Goal: Transaction & Acquisition: Purchase product/service

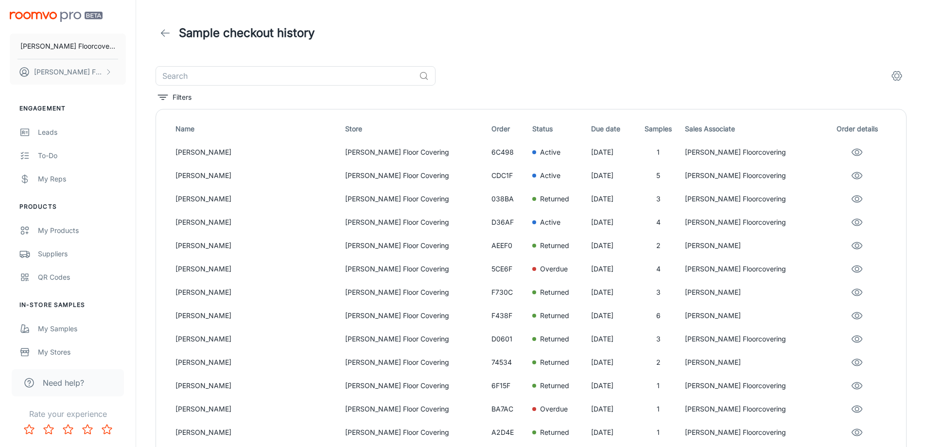
click at [168, 35] on icon at bounding box center [165, 33] width 12 height 12
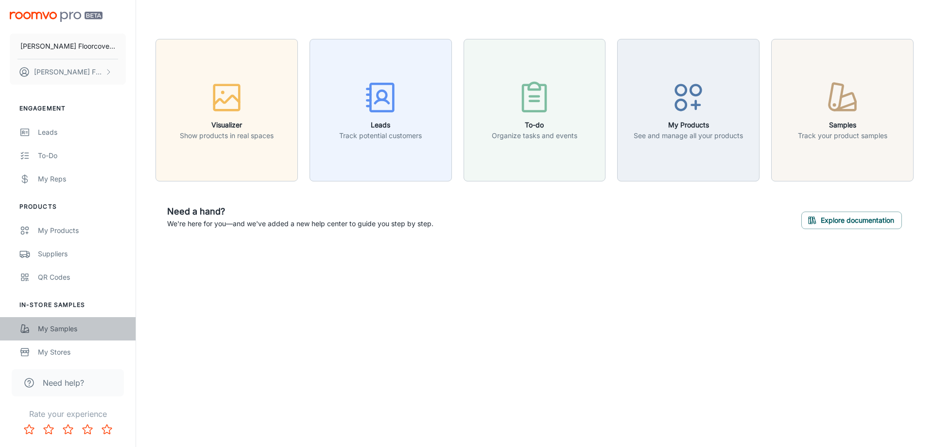
click at [60, 324] on div "My Samples" at bounding box center [82, 328] width 88 height 11
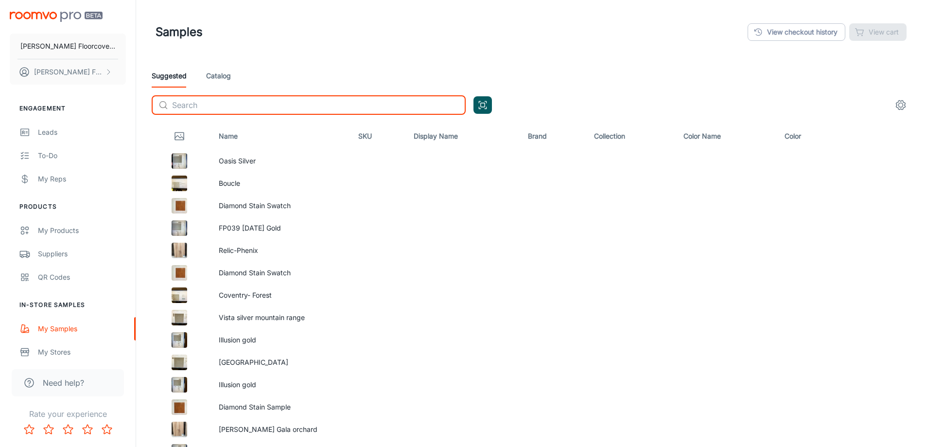
click at [234, 106] on input "text" at bounding box center [319, 104] width 294 height 19
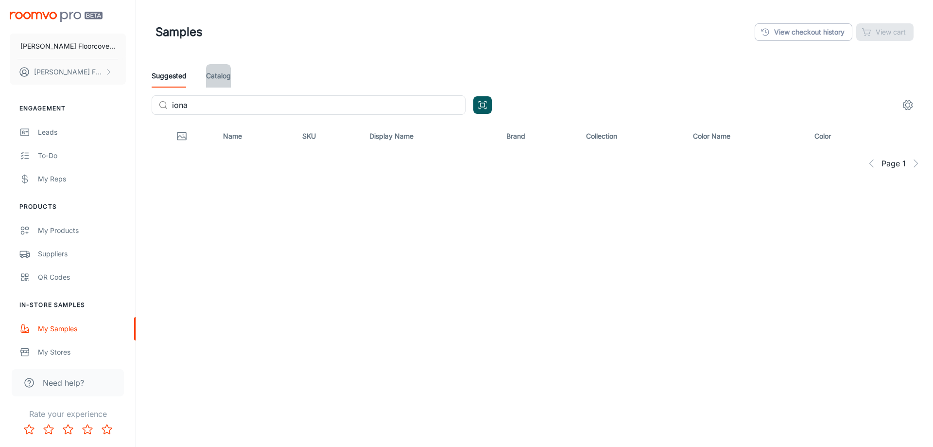
click at [213, 74] on link "Catalog" at bounding box center [218, 75] width 25 height 23
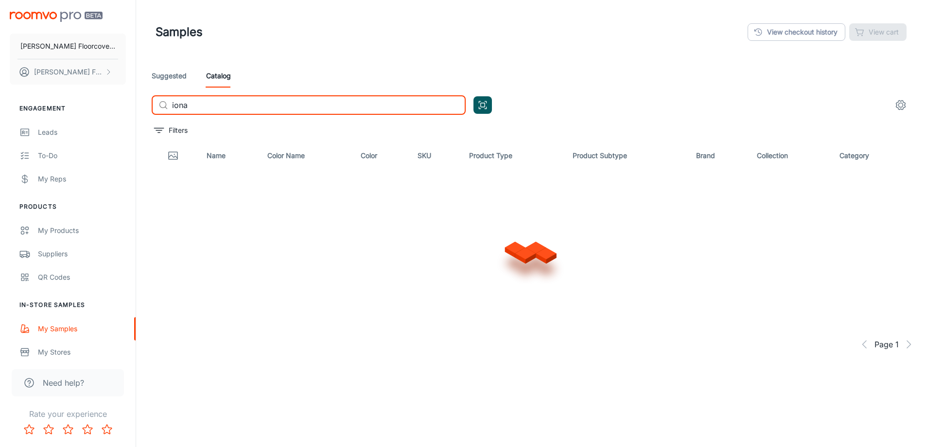
click at [219, 105] on input "iona" at bounding box center [319, 104] width 294 height 19
type input "[PERSON_NAME]"
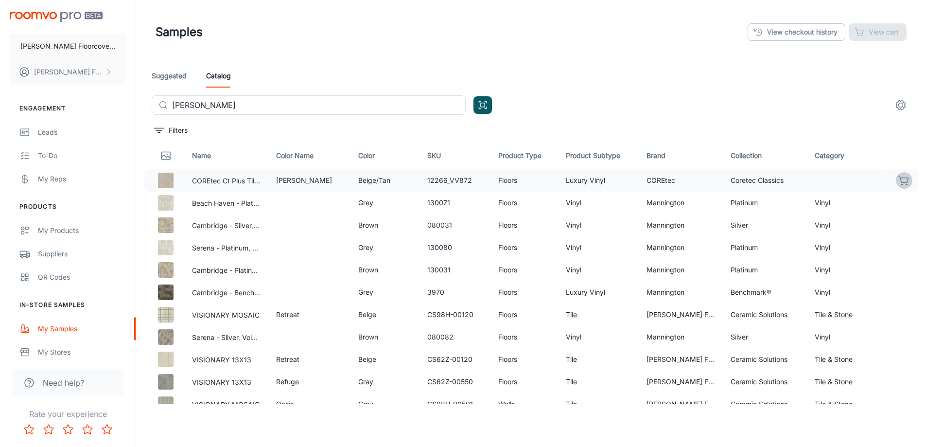
click at [898, 180] on icon "button" at bounding box center [904, 181] width 12 height 12
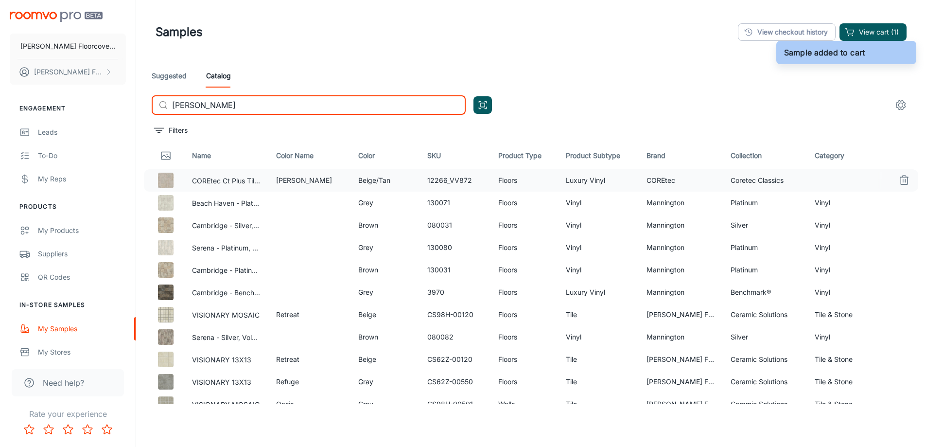
drag, startPoint x: 247, startPoint y: 106, endPoint x: 161, endPoint y: 109, distance: 86.1
click at [161, 110] on div "​ [PERSON_NAME] ​" at bounding box center [309, 104] width 314 height 19
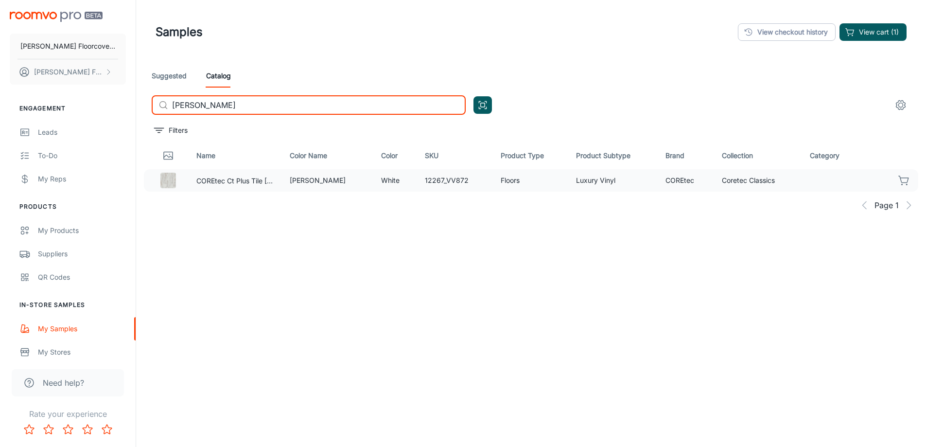
type input "[PERSON_NAME]"
click at [904, 182] on icon "button" at bounding box center [904, 181] width 12 height 12
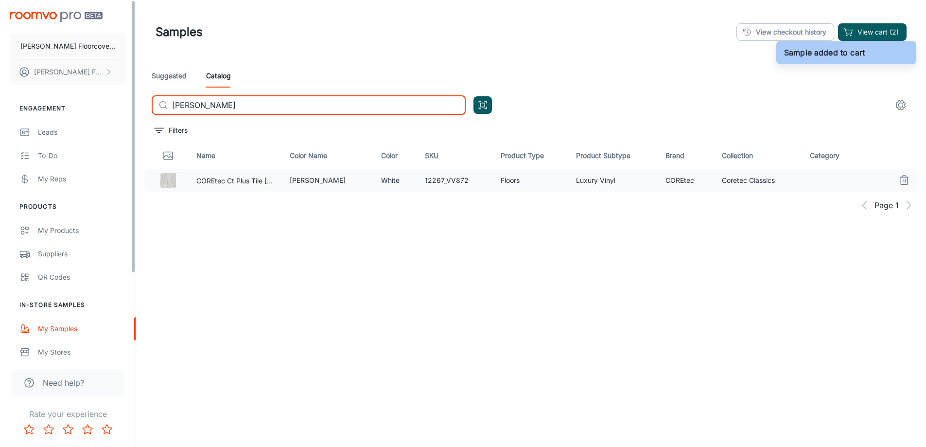
drag, startPoint x: 257, startPoint y: 103, endPoint x: 120, endPoint y: 98, distance: 137.2
click at [120, 99] on div "[PERSON_NAME] Floorcovering [PERSON_NAME] Floorcovering Engagement Leads To-do …" at bounding box center [463, 248] width 926 height 496
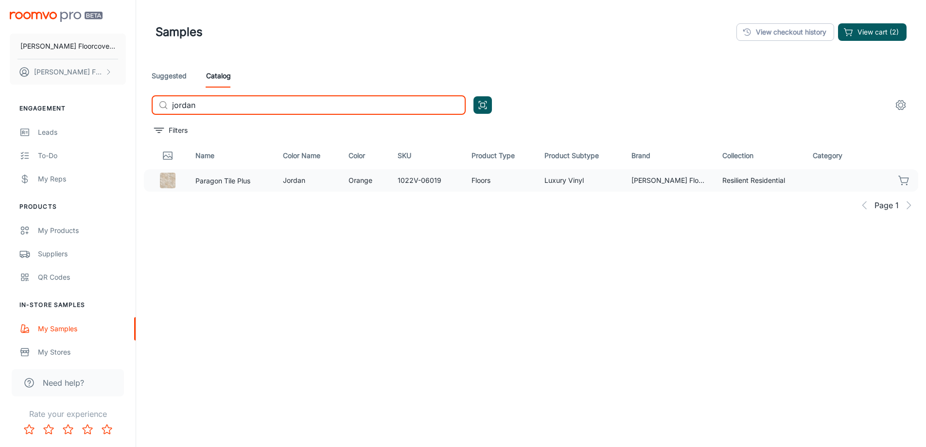
type input "jordan"
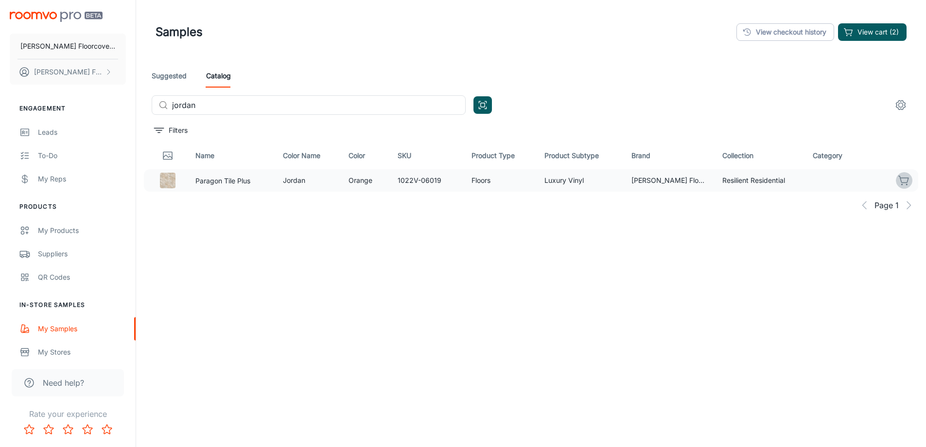
click at [901, 179] on icon "button" at bounding box center [904, 181] width 12 height 12
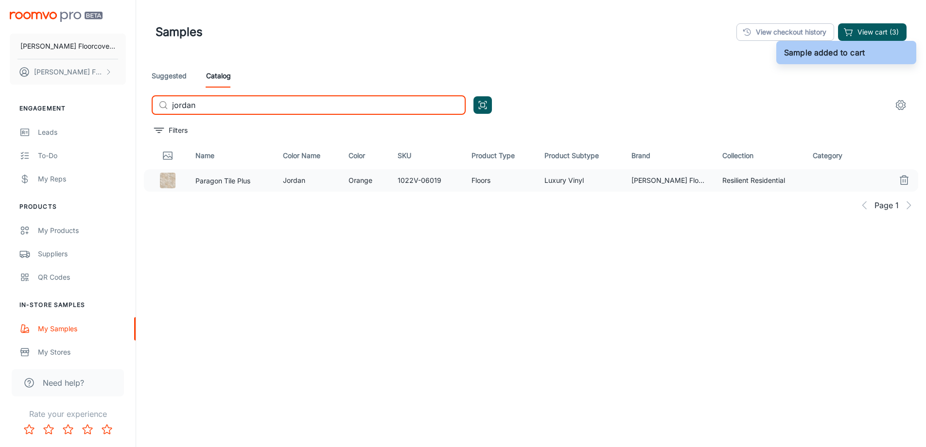
drag, startPoint x: 210, startPoint y: 105, endPoint x: 158, endPoint y: 111, distance: 52.9
click at [158, 111] on div "​ jordan ​" at bounding box center [309, 104] width 314 height 19
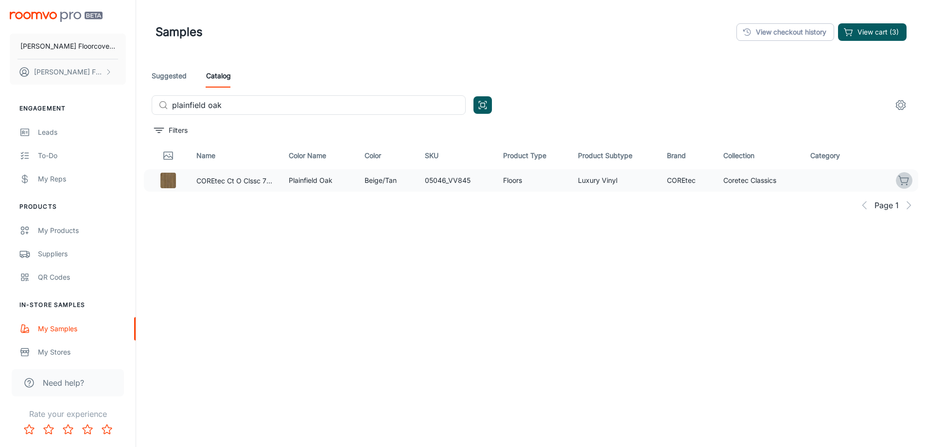
click at [909, 182] on icon "button" at bounding box center [904, 181] width 12 height 12
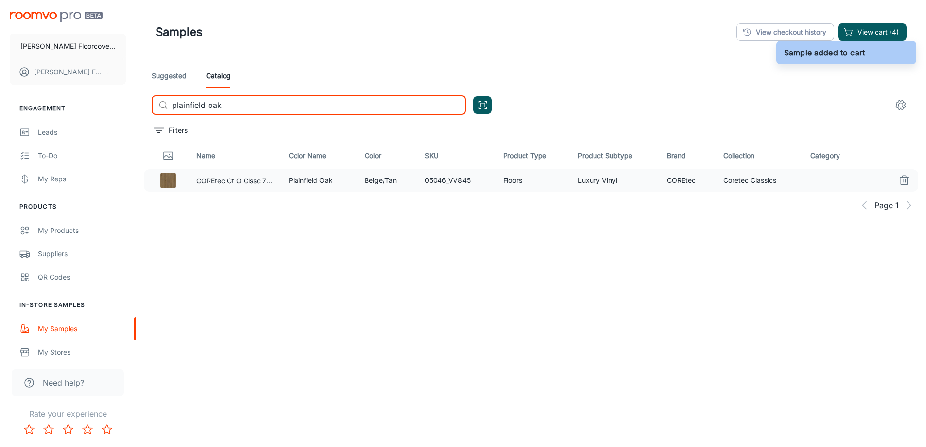
drag, startPoint x: 245, startPoint y: 103, endPoint x: 141, endPoint y: 106, distance: 104.6
click at [141, 106] on div "Samples View checkout history View cart (4) Suggested Catalog ​ plainfield oak …" at bounding box center [531, 248] width 790 height 496
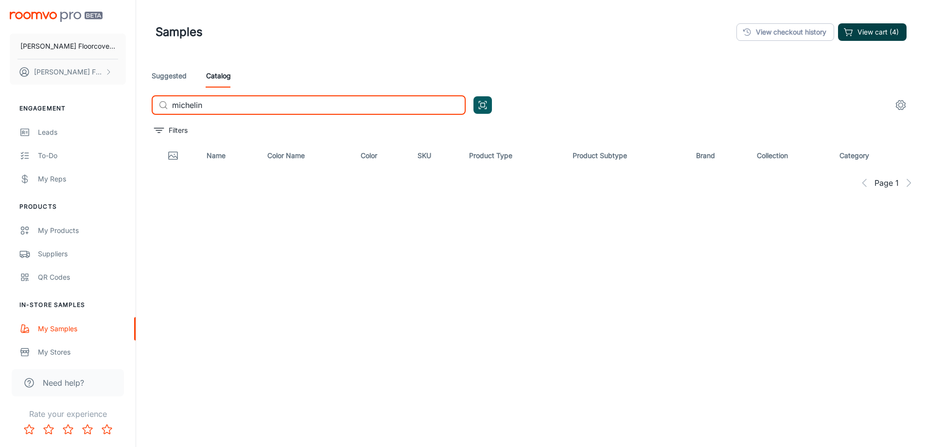
type input "michelin"
click at [890, 31] on button "View cart (4)" at bounding box center [872, 32] width 69 height 18
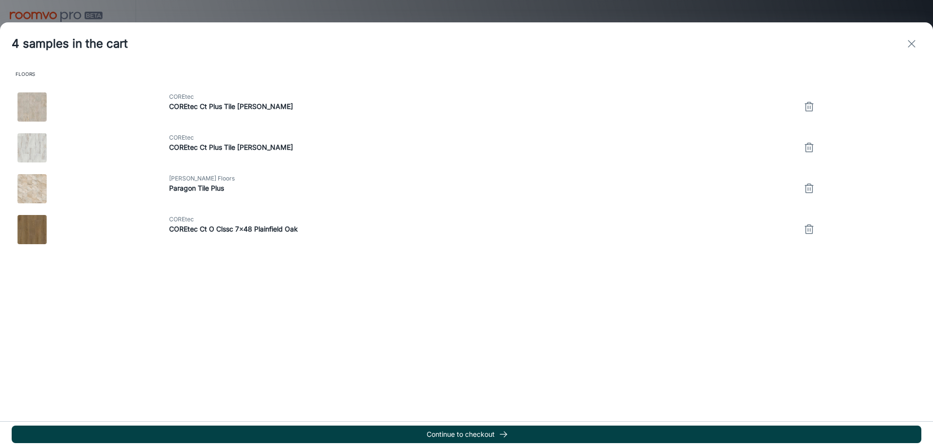
click at [475, 432] on button "Continue to checkout" at bounding box center [467, 434] width 910 height 18
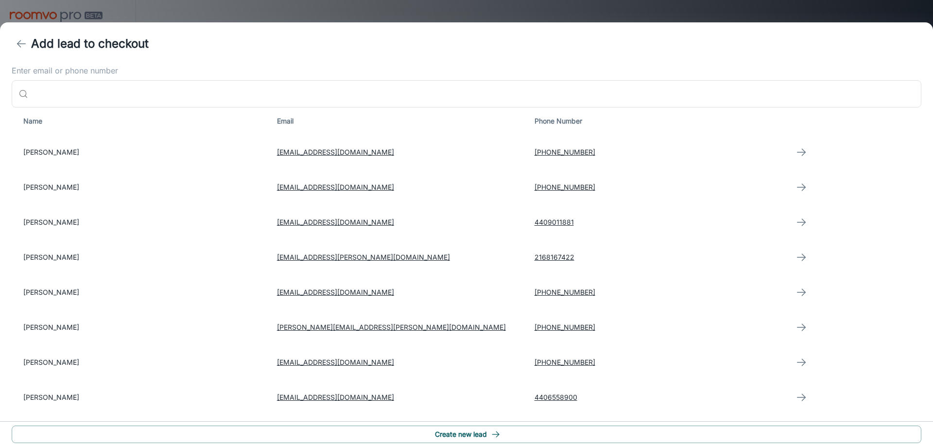
click at [121, 77] on div "Enter email or phone number ​ ​" at bounding box center [467, 86] width 910 height 42
click at [119, 97] on input "Enter email or phone number" at bounding box center [477, 93] width 890 height 27
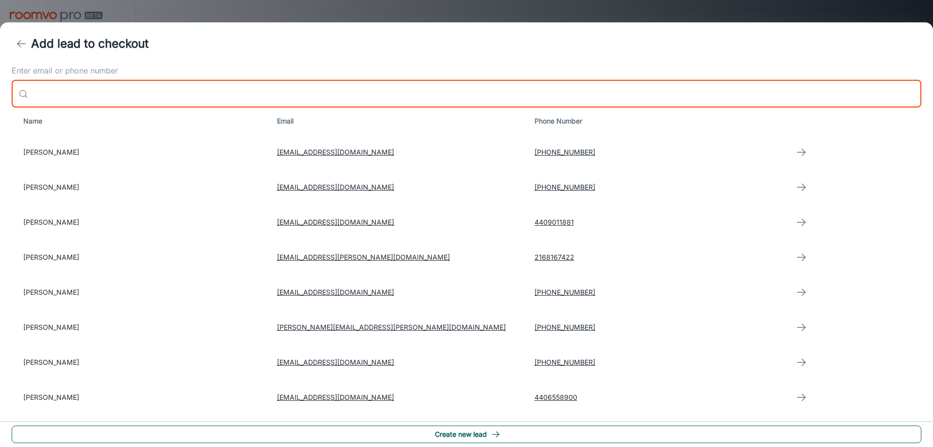
click at [479, 440] on button "Create new lead" at bounding box center [467, 434] width 910 height 18
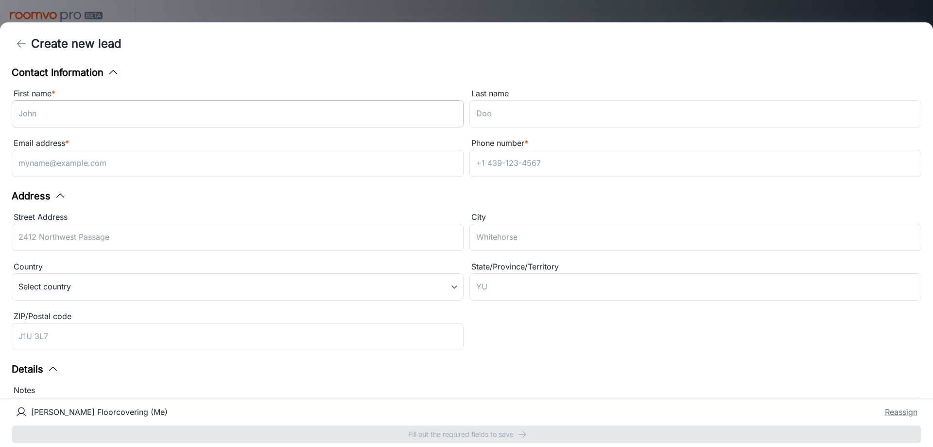
click at [85, 118] on input "First name *" at bounding box center [238, 113] width 452 height 27
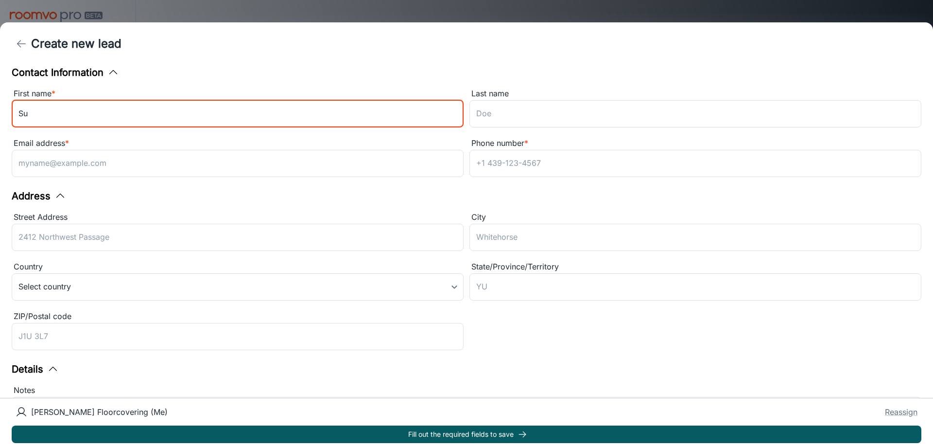
type input "S"
type input "[PERSON_NAME]"
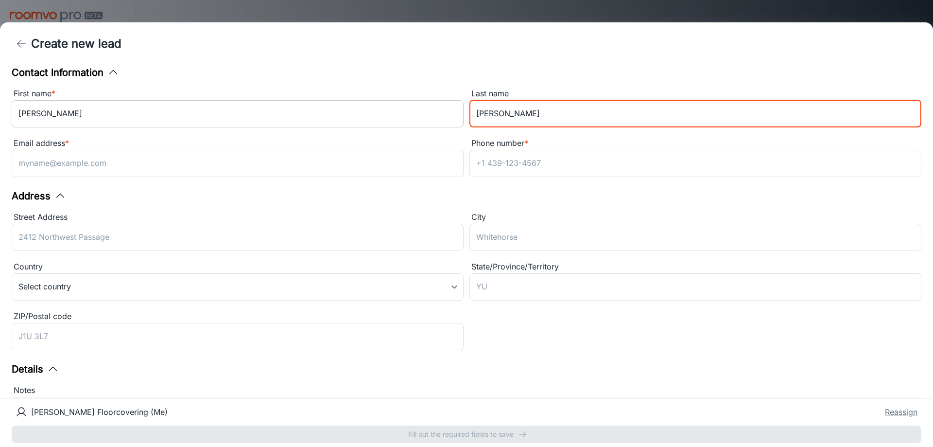
type input "[PERSON_NAME]"
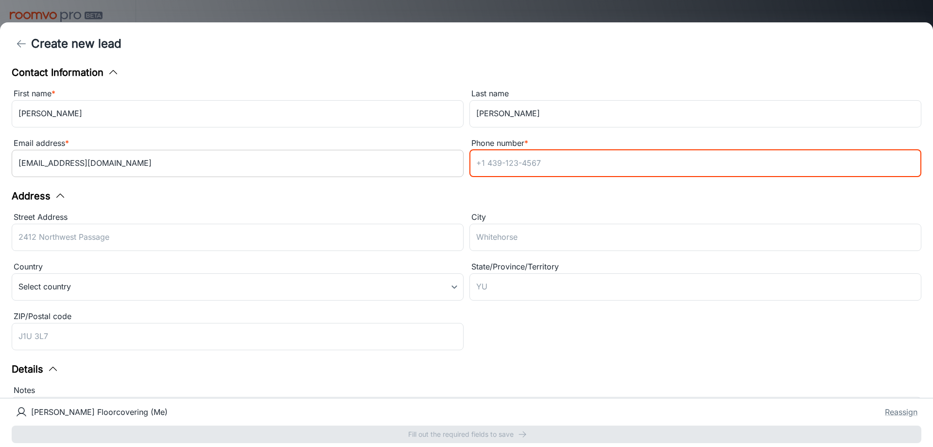
click at [117, 167] on input "[EMAIL_ADDRESS][DOMAIN_NAME]" at bounding box center [238, 163] width 452 height 27
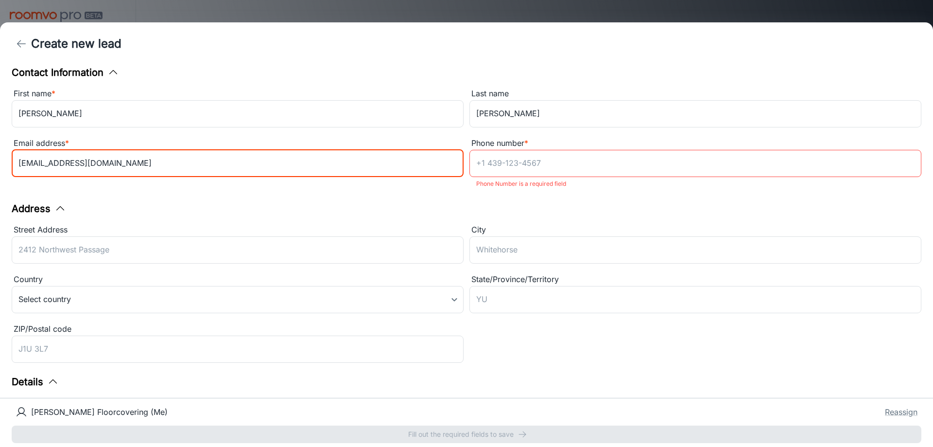
type input "[EMAIL_ADDRESS][DOMAIN_NAME]"
click at [545, 164] on input "Phone number *" at bounding box center [696, 163] width 452 height 27
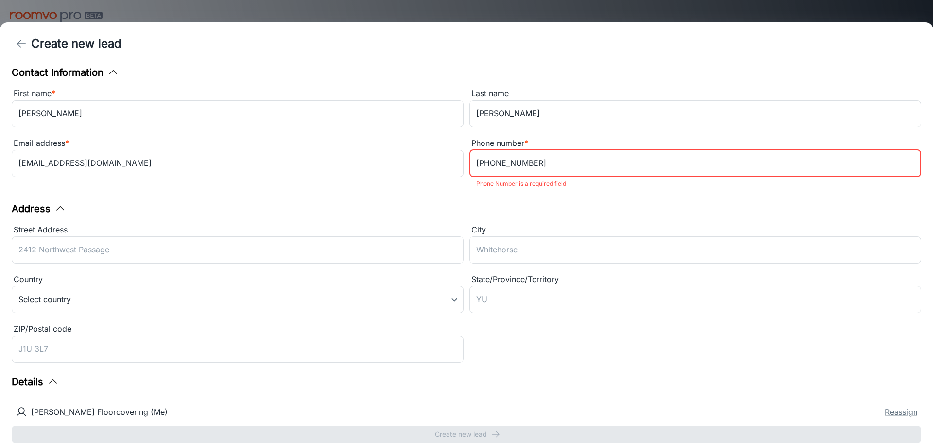
type input "[PHONE_NUMBER]"
click at [613, 199] on div "Contact Information First name * [PERSON_NAME] ​ Last name [PERSON_NAME] ​ Emai…" at bounding box center [466, 231] width 933 height 333
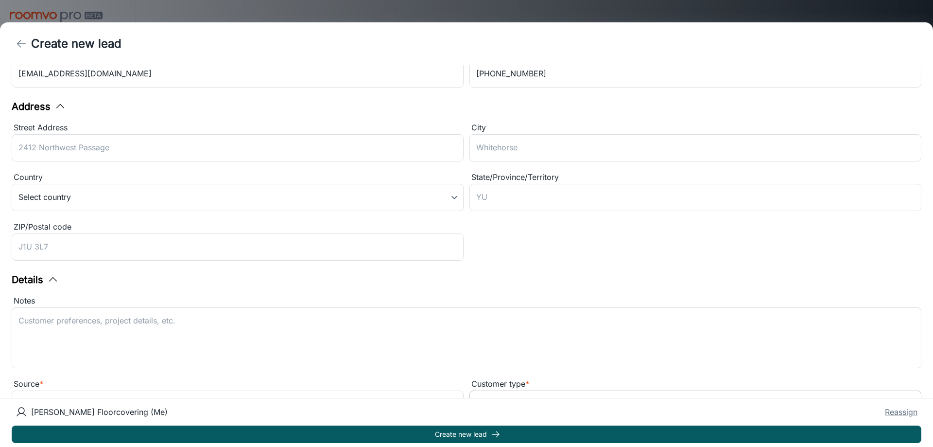
scroll to position [121, 0]
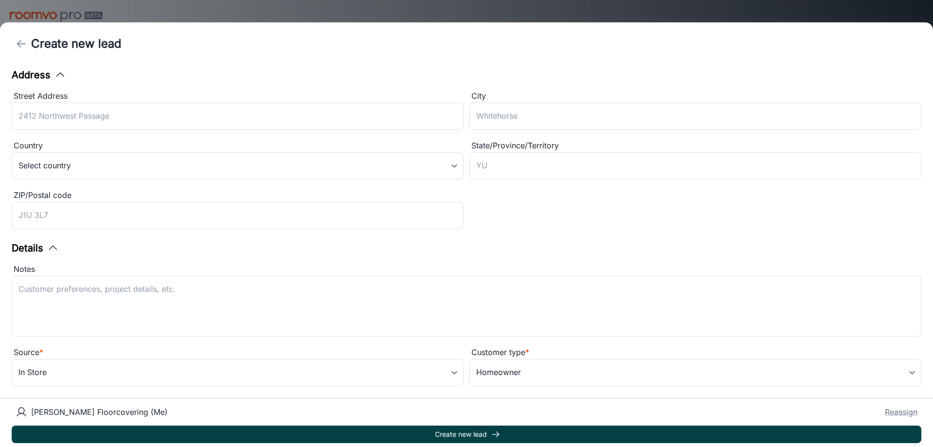
click at [502, 437] on button "Create new lead" at bounding box center [467, 434] width 910 height 18
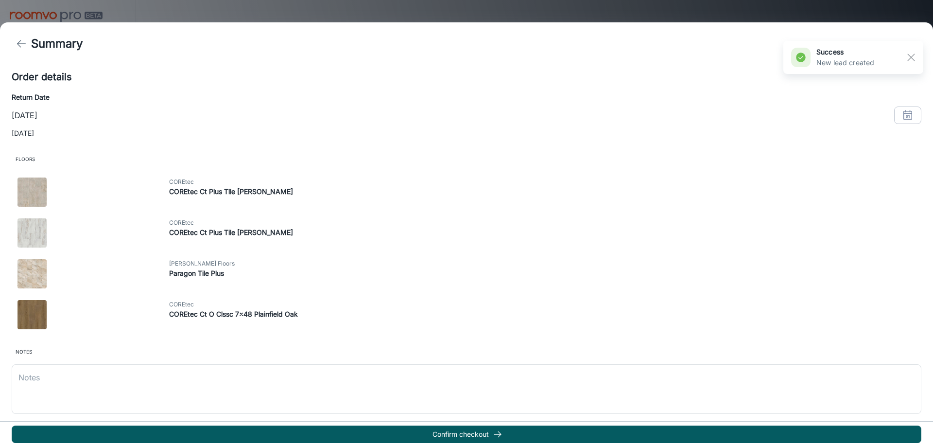
scroll to position [164, 0]
drag, startPoint x: 110, startPoint y: 374, endPoint x: 125, endPoint y: 373, distance: 15.1
click at [112, 374] on textarea at bounding box center [466, 388] width 896 height 34
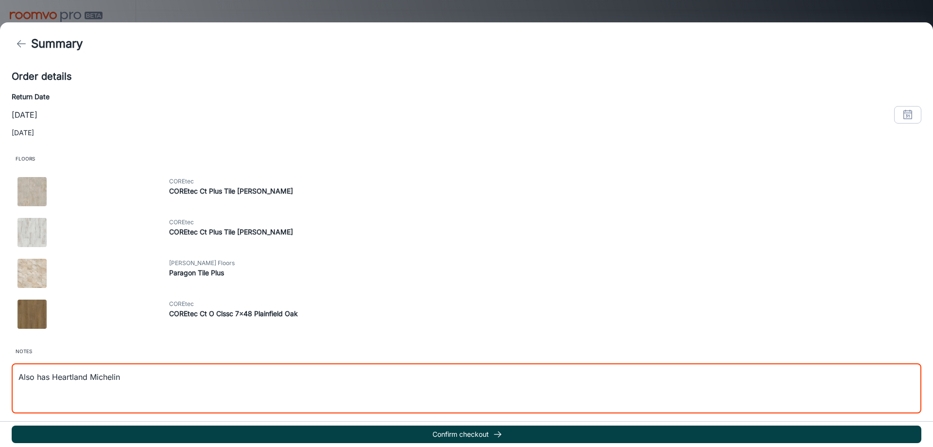
type textarea "Also has Heartland Michelin"
click at [497, 433] on icon "button" at bounding box center [498, 434] width 10 height 10
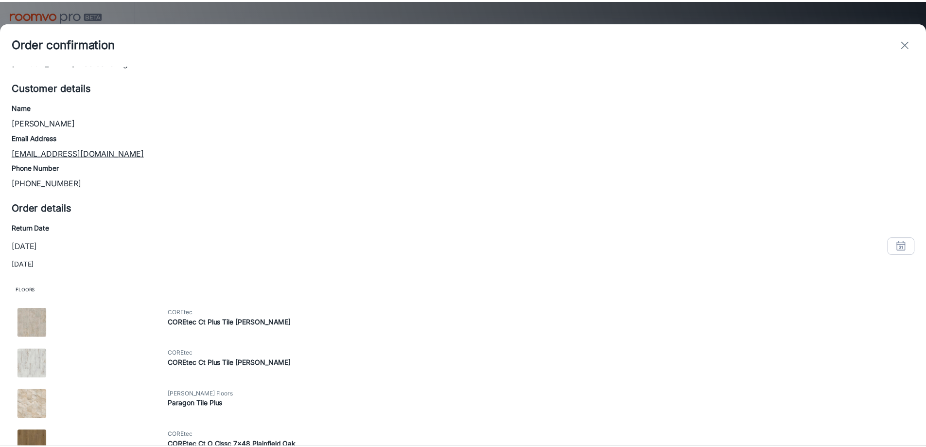
scroll to position [0, 0]
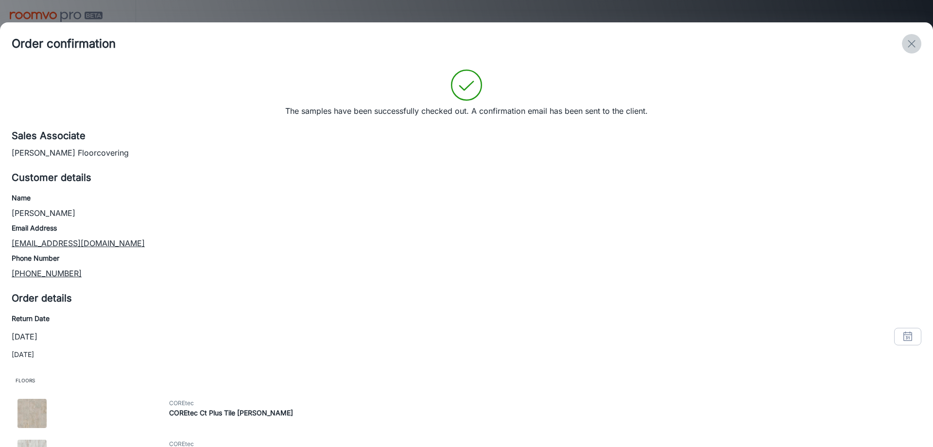
click at [911, 42] on line "exit" at bounding box center [912, 43] width 7 height 7
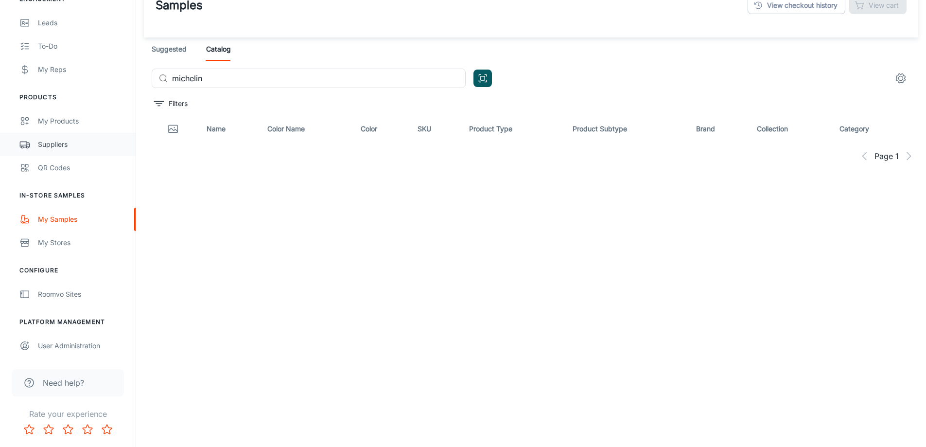
scroll to position [50, 0]
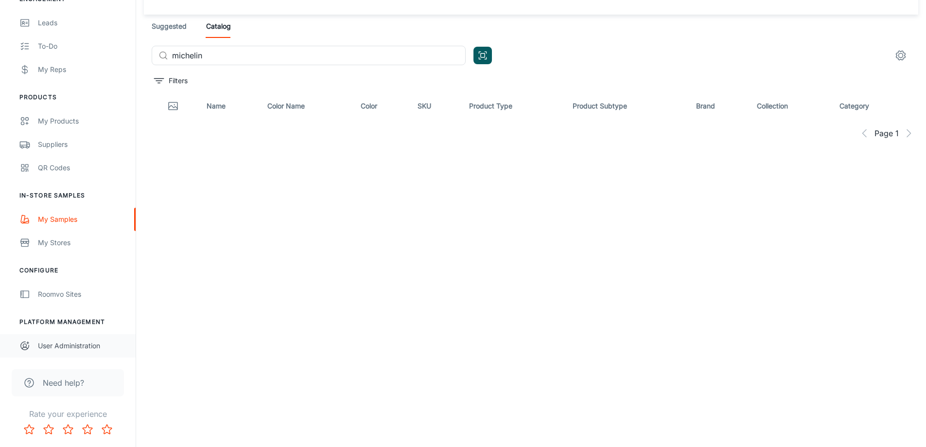
click at [60, 348] on div "User Administration" at bounding box center [82, 345] width 88 height 11
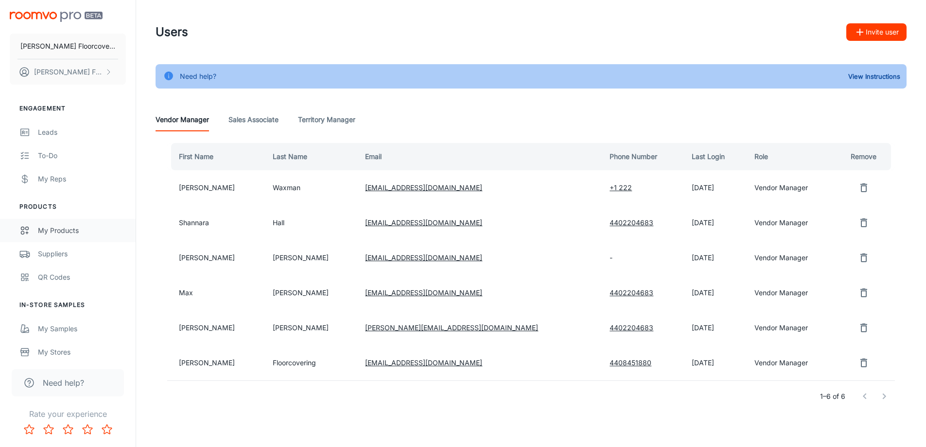
click at [62, 230] on div "My Products" at bounding box center [82, 230] width 88 height 11
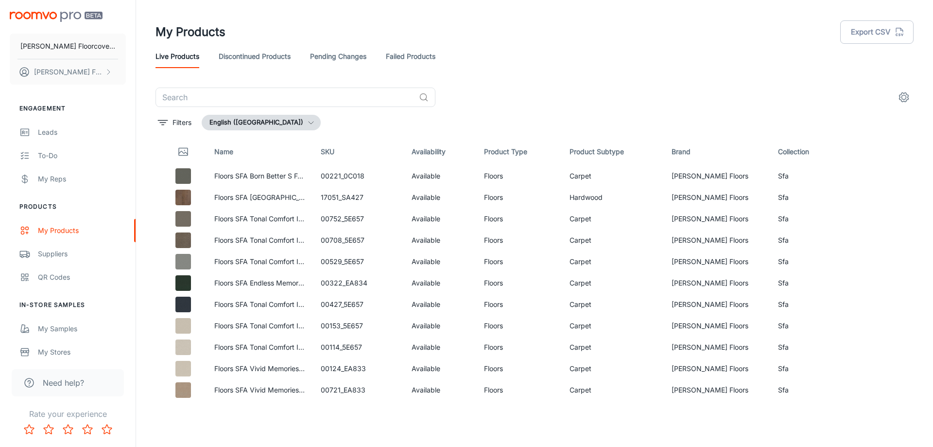
click at [261, 59] on link "Discontinued Products" at bounding box center [255, 56] width 72 height 23
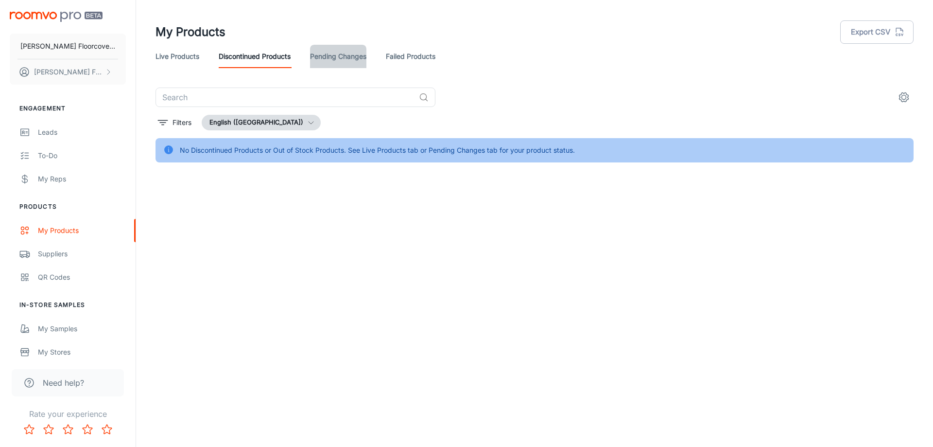
click at [347, 55] on link "Pending Changes" at bounding box center [338, 56] width 56 height 23
click at [407, 54] on link "Failed Products" at bounding box center [411, 56] width 50 height 23
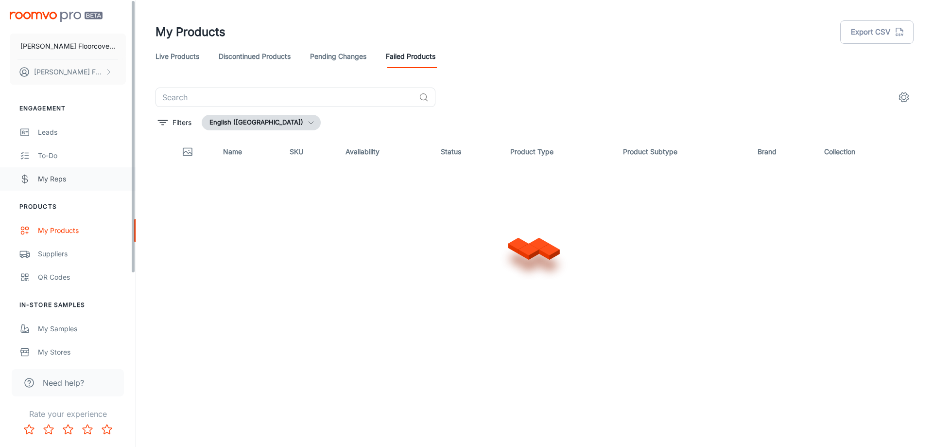
click at [69, 181] on div "My Reps" at bounding box center [82, 179] width 88 height 11
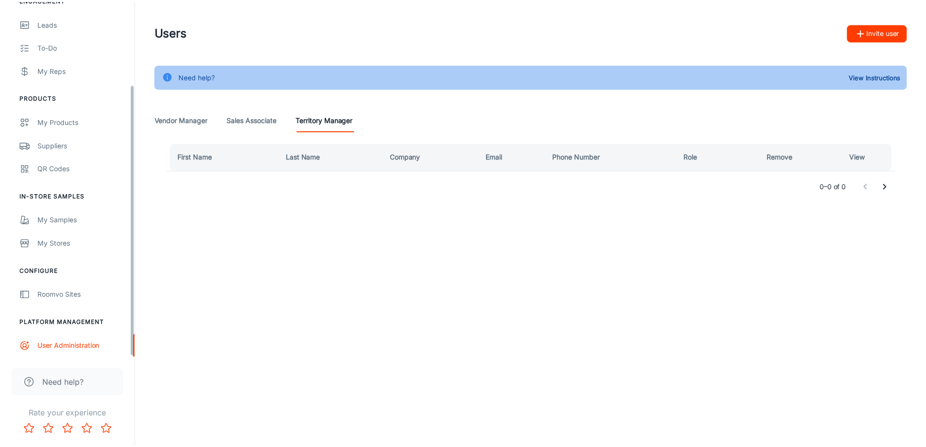
scroll to position [109, 0]
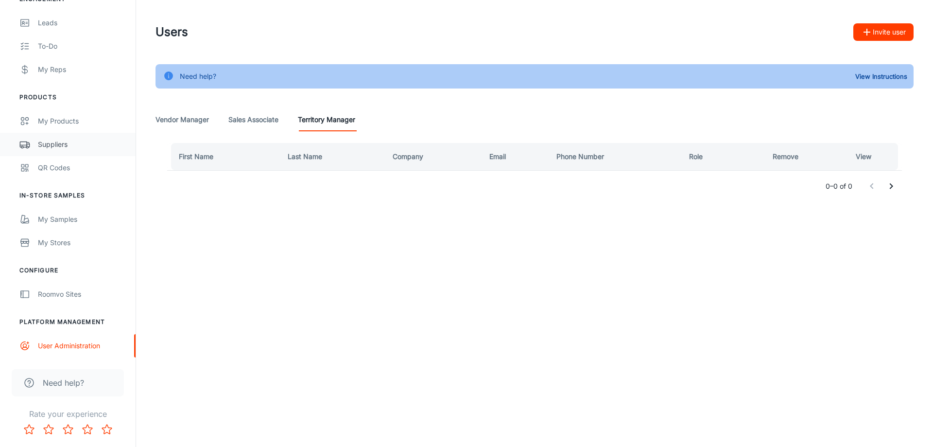
click at [68, 146] on div "Suppliers" at bounding box center [82, 144] width 88 height 11
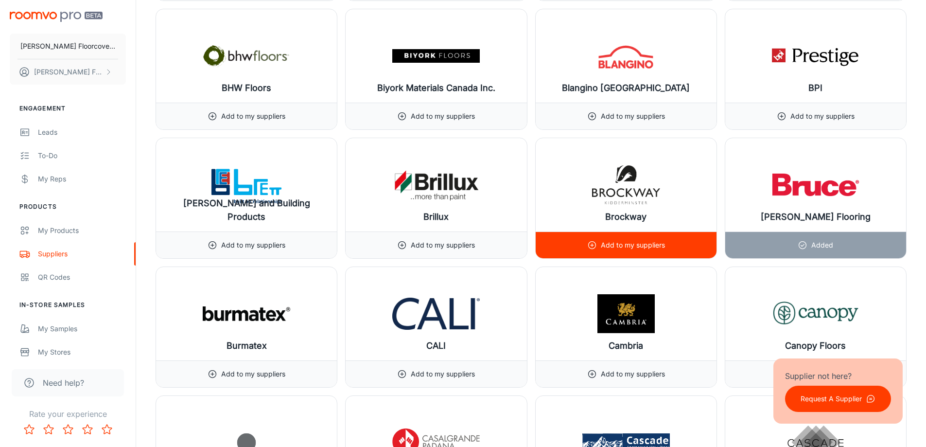
scroll to position [2528, 0]
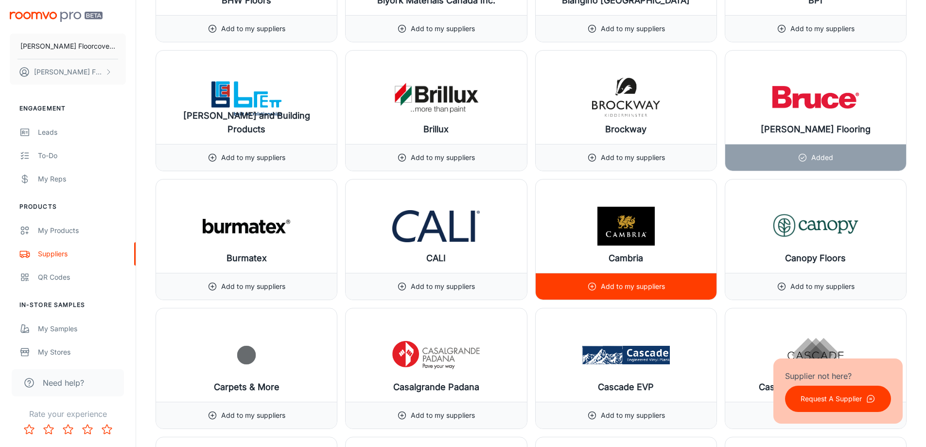
click at [655, 288] on p "Add to my suppliers" at bounding box center [633, 286] width 64 height 11
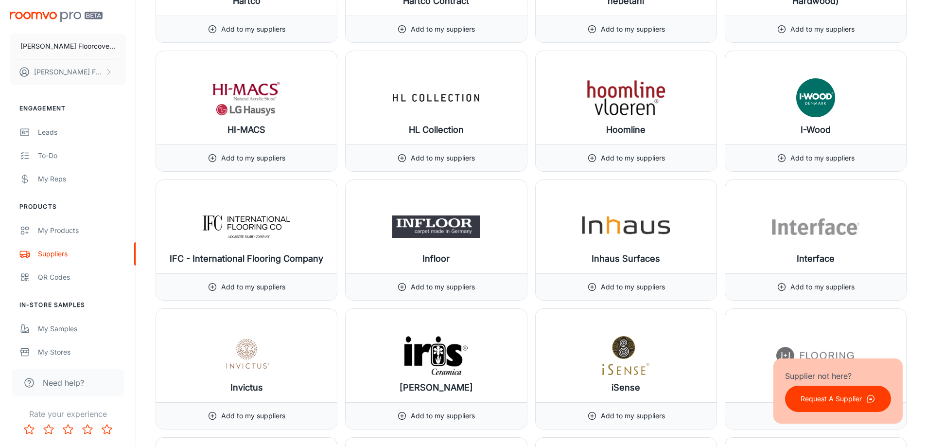
scroll to position [6271, 0]
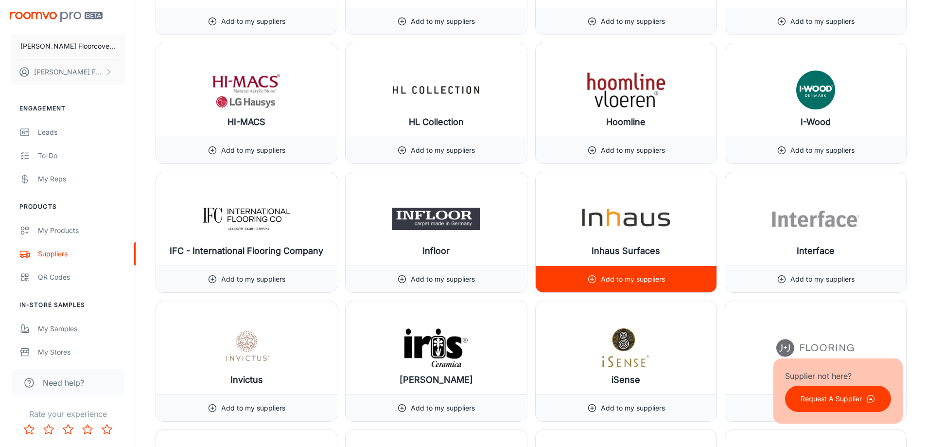
click at [654, 247] on h6 "Inhaus Surfaces" at bounding box center [626, 251] width 69 height 14
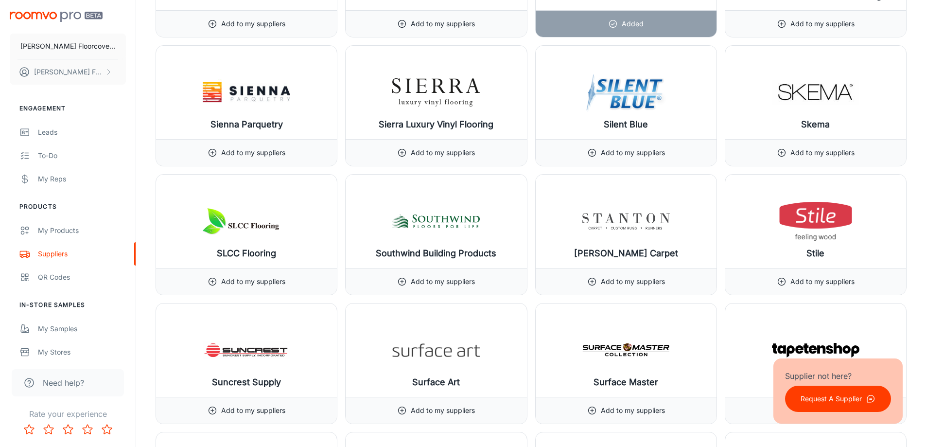
scroll to position [10549, 0]
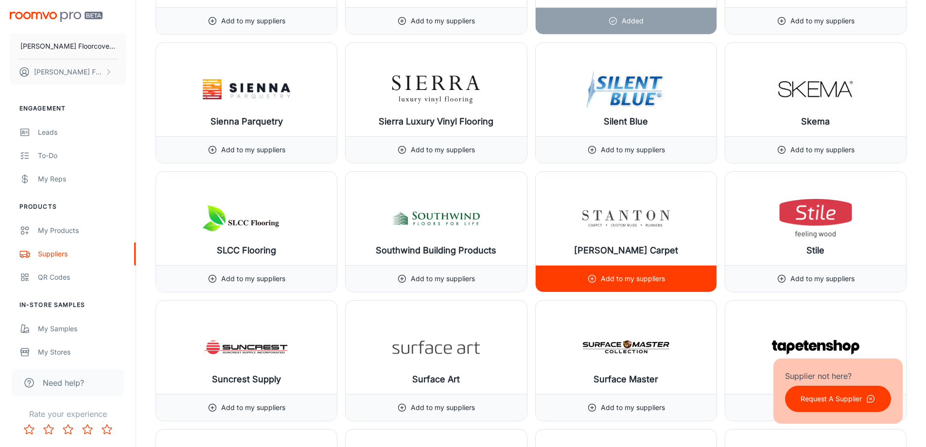
click at [631, 277] on p "Add to my suppliers" at bounding box center [633, 278] width 64 height 11
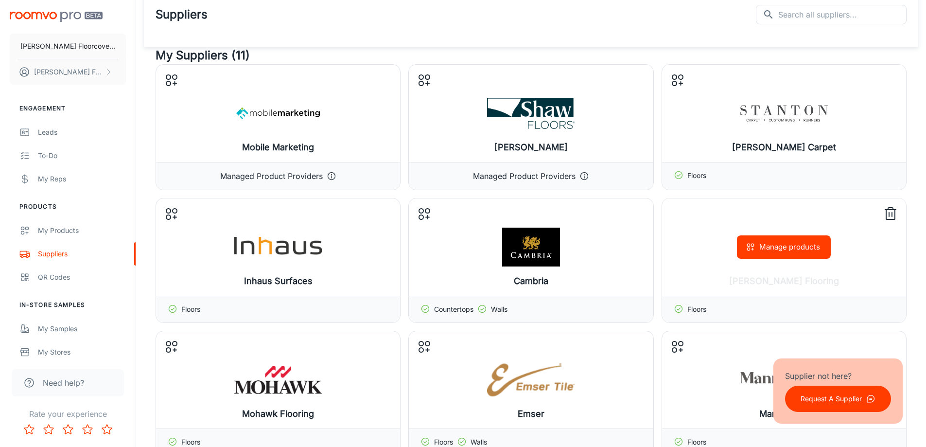
scroll to position [0, 0]
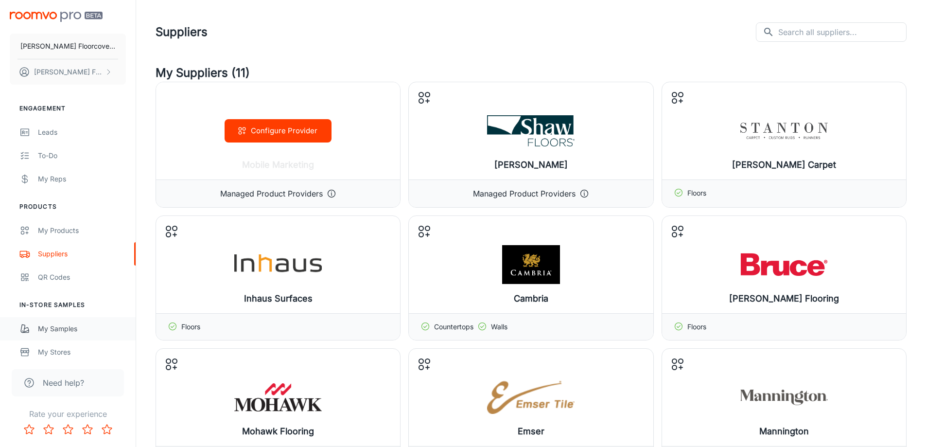
click at [84, 332] on div "My Samples" at bounding box center [82, 328] width 88 height 11
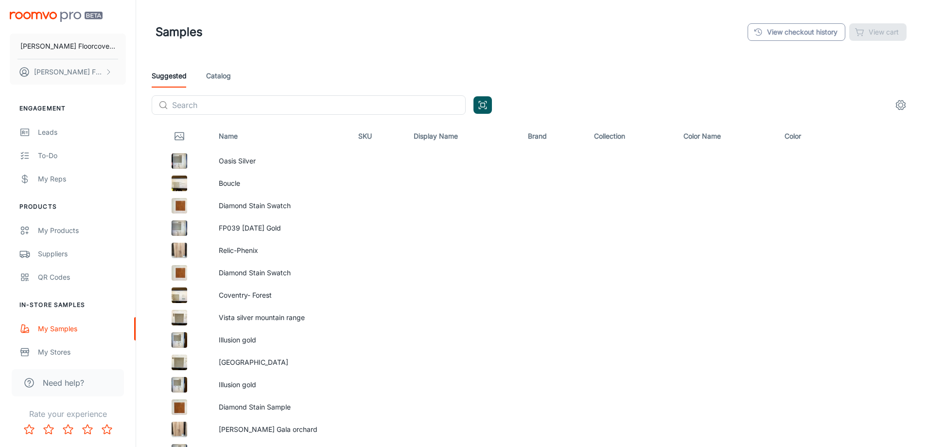
click at [821, 36] on link "View checkout history" at bounding box center [797, 32] width 98 height 18
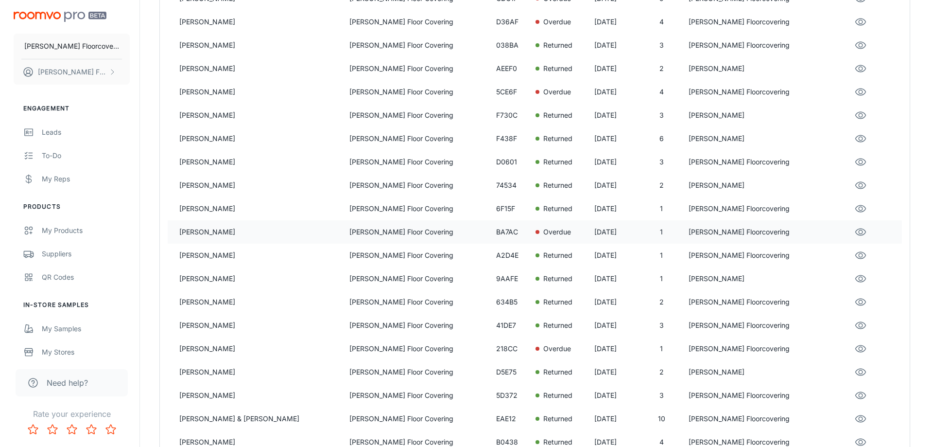
scroll to position [243, 0]
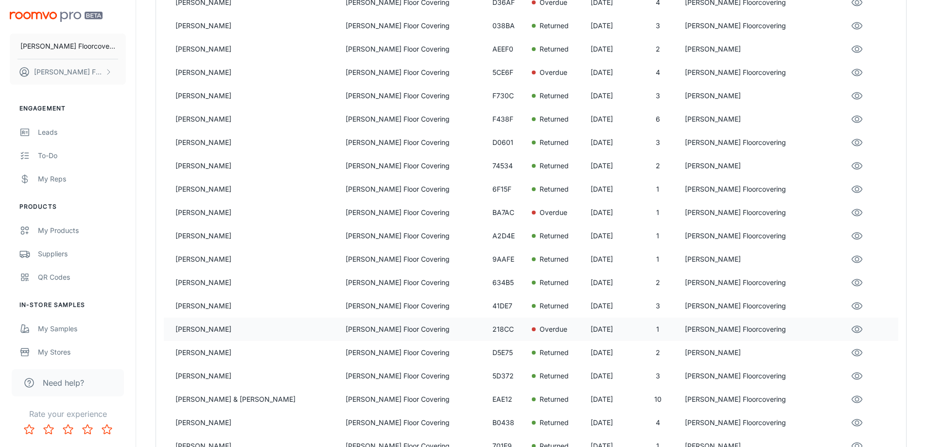
click at [427, 326] on p "[PERSON_NAME] Floor Covering" at bounding box center [415, 329] width 139 height 11
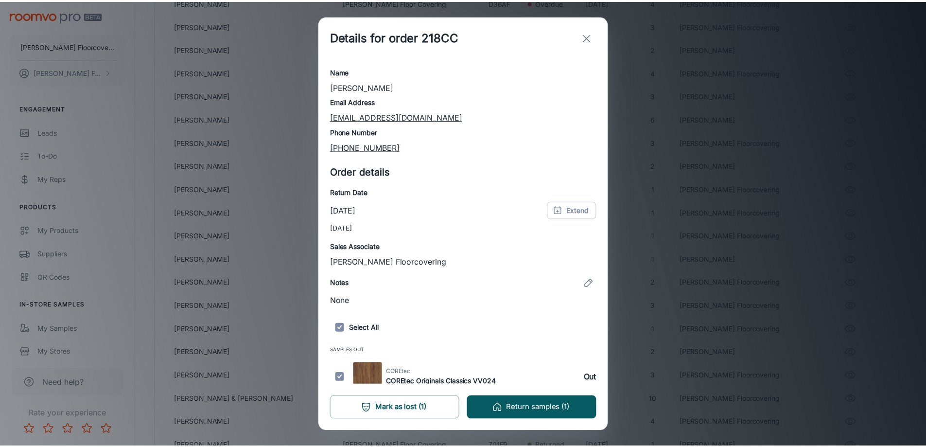
scroll to position [22, 0]
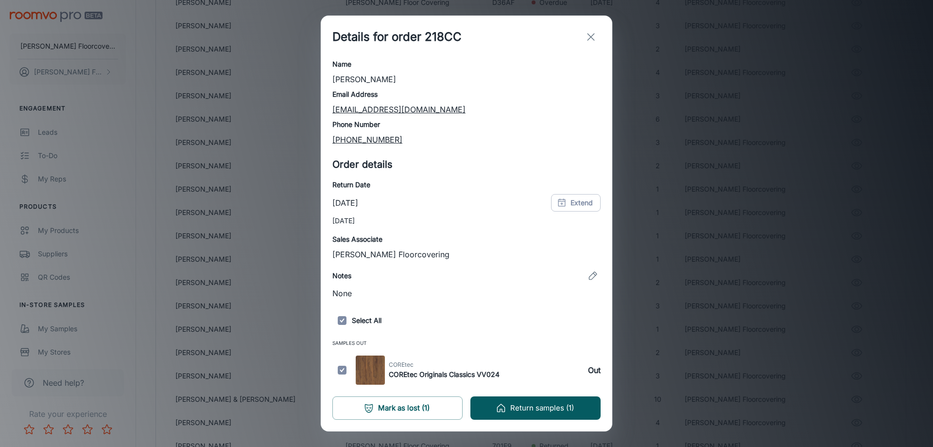
click at [592, 33] on icon "exit" at bounding box center [591, 37] width 12 height 12
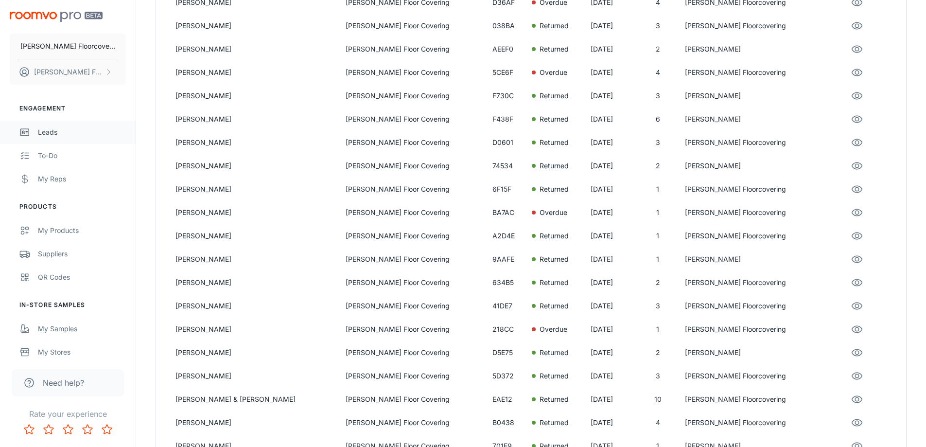
click at [53, 131] on div "Leads" at bounding box center [82, 132] width 88 height 11
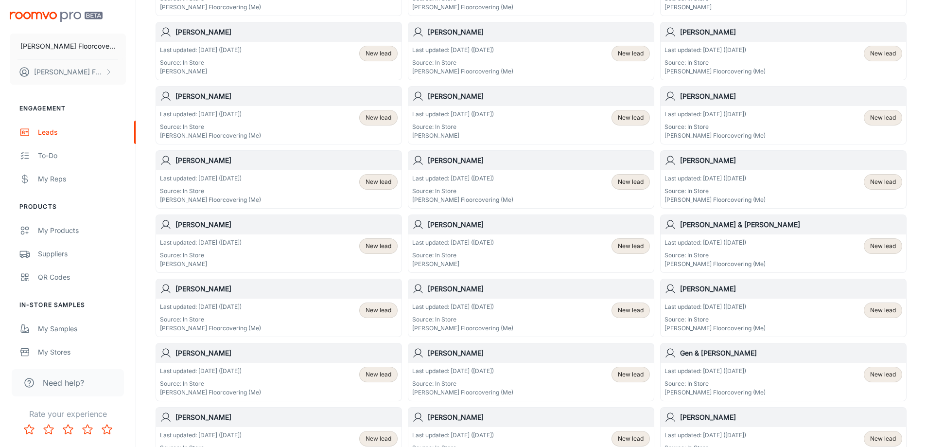
scroll to position [194, 0]
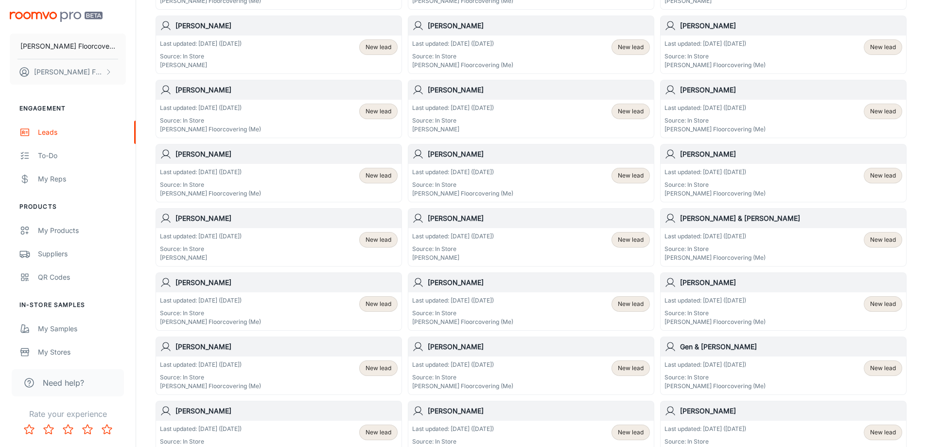
click at [783, 307] on div "Last updated: [DATE] ([DATE]) Source: In Store [PERSON_NAME] Floorcovering (Me)…" at bounding box center [784, 311] width 238 height 30
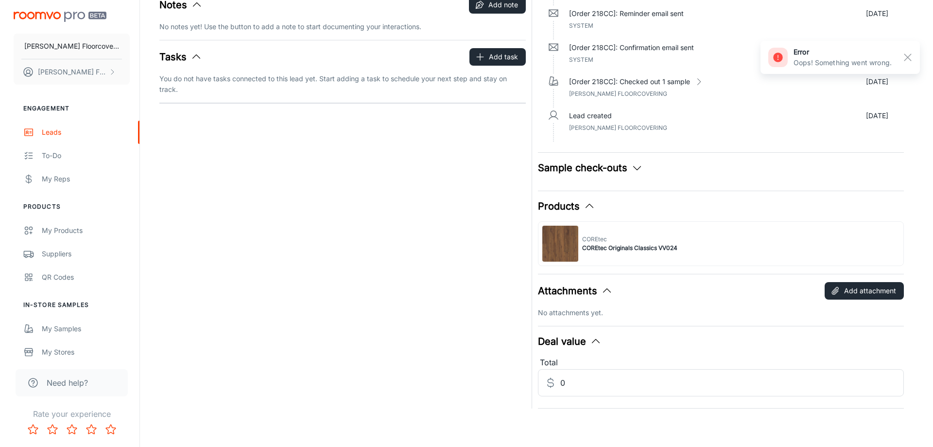
scroll to position [148, 0]
click at [599, 248] on span "COREtec Originals Classics VV024" at bounding box center [625, 247] width 95 height 9
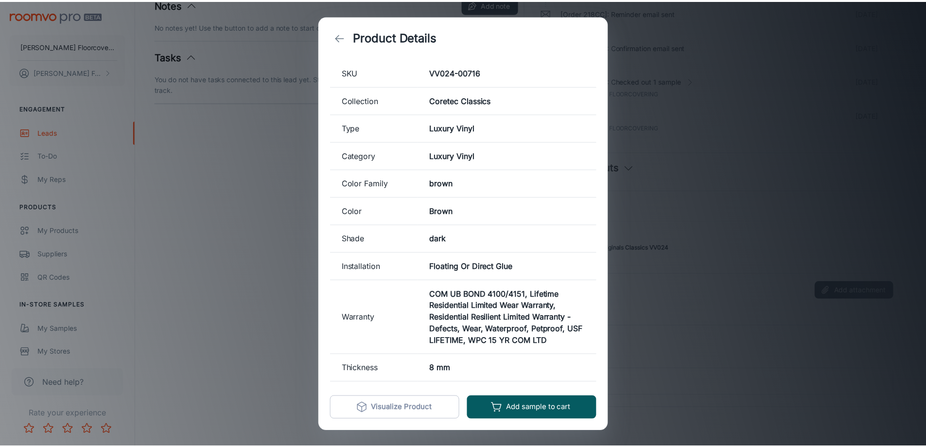
scroll to position [163, 0]
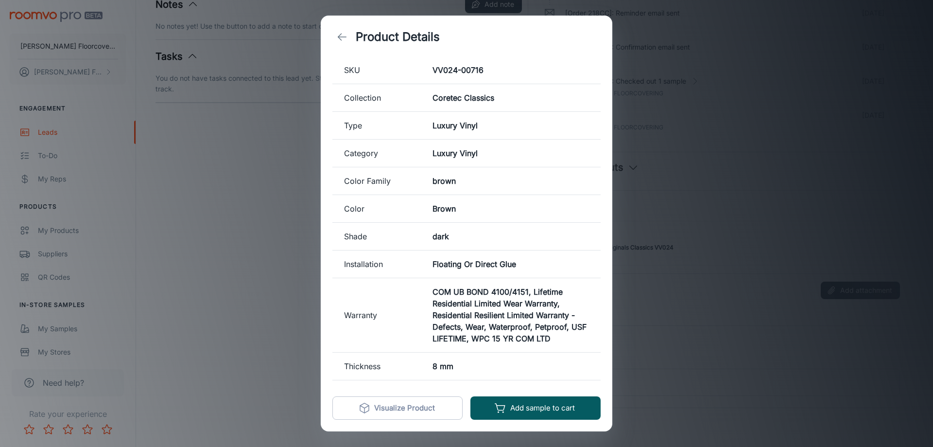
click at [338, 39] on icon "back" at bounding box center [342, 37] width 12 height 12
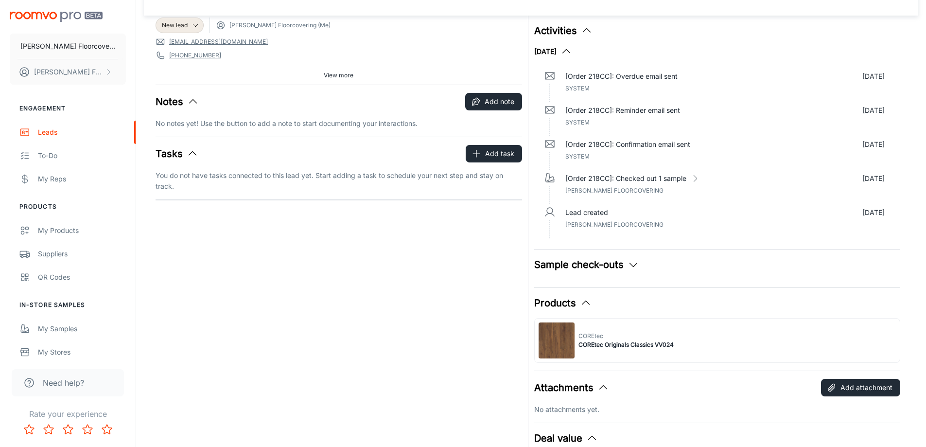
scroll to position [0, 0]
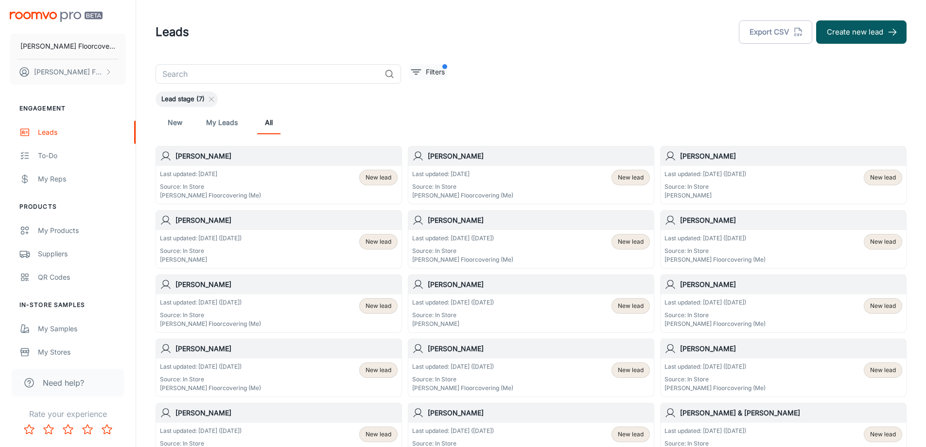
click at [439, 70] on p "Filters" at bounding box center [435, 72] width 19 height 11
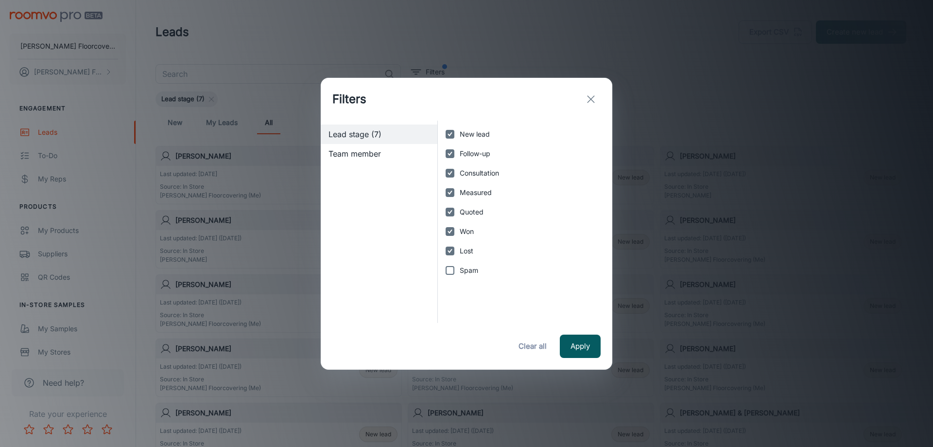
click at [591, 99] on line "exit" at bounding box center [591, 99] width 7 height 7
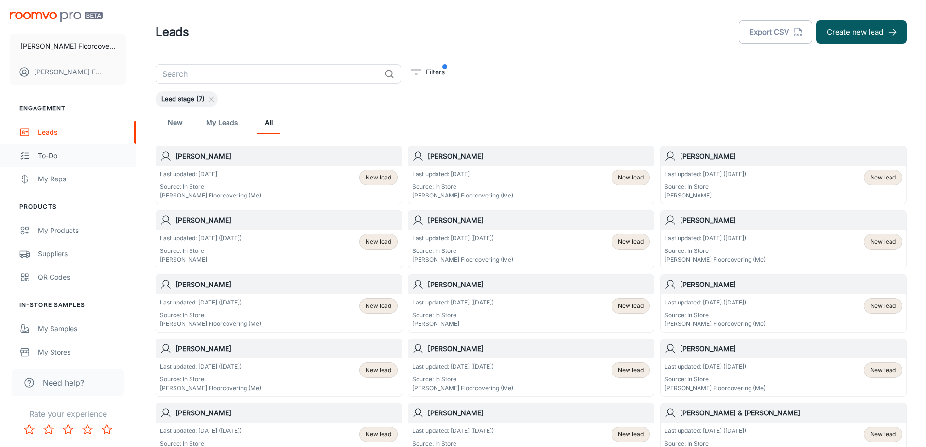
click at [63, 158] on div "To-do" at bounding box center [82, 155] width 88 height 11
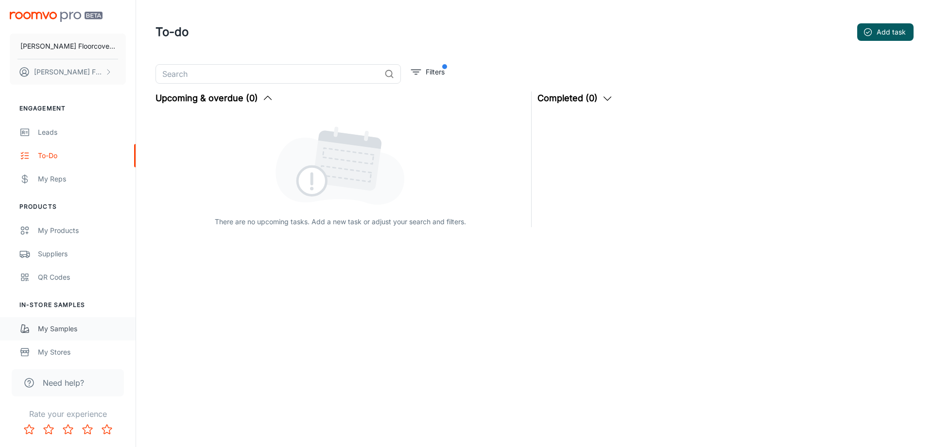
click at [63, 330] on div "My Samples" at bounding box center [82, 328] width 88 height 11
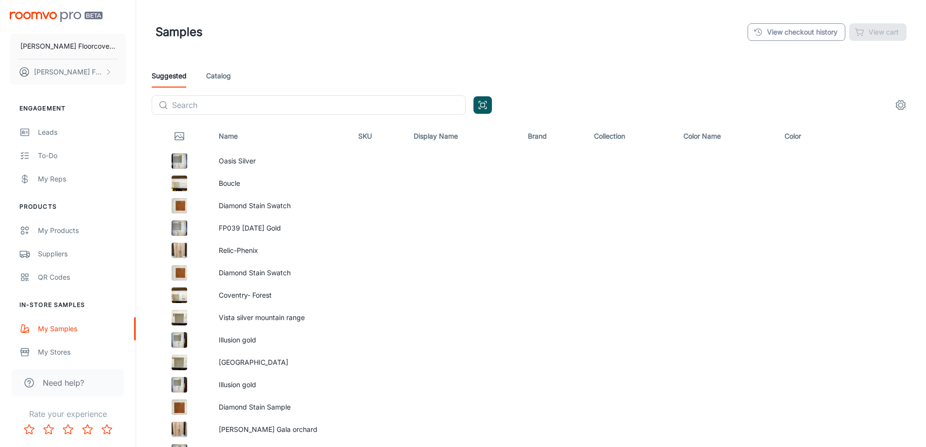
click at [790, 34] on link "View checkout history" at bounding box center [797, 32] width 98 height 18
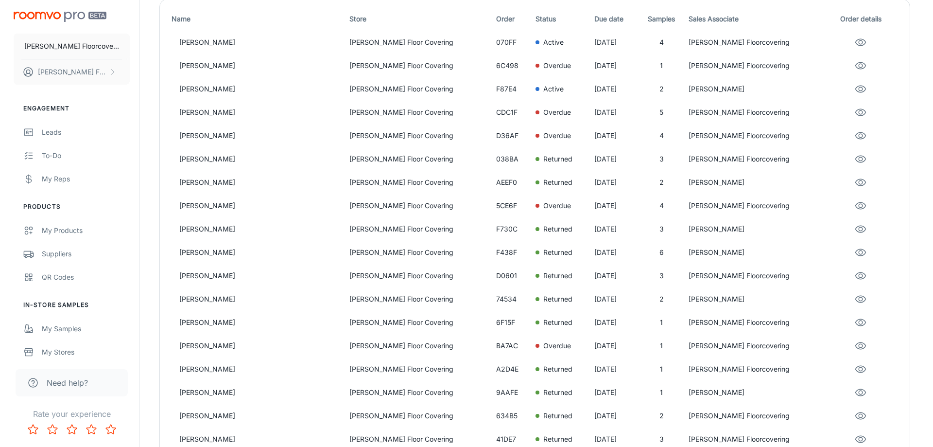
scroll to position [97, 0]
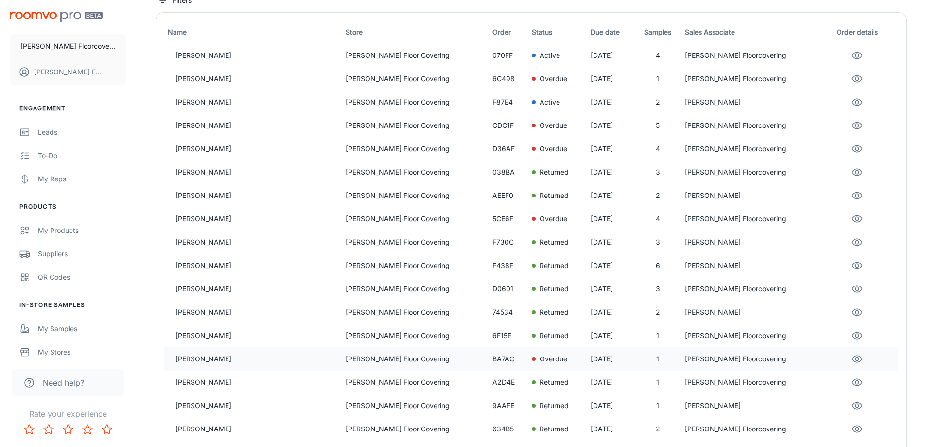
click at [541, 356] on div "Overdue" at bounding box center [557, 358] width 51 height 11
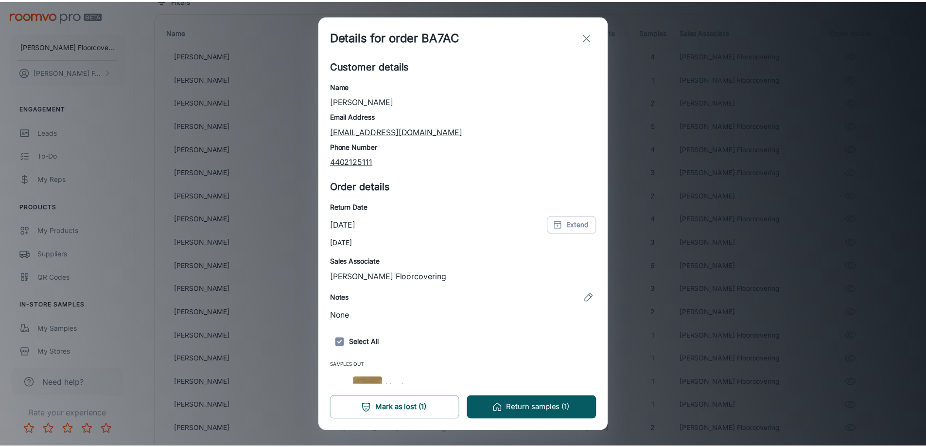
scroll to position [22, 0]
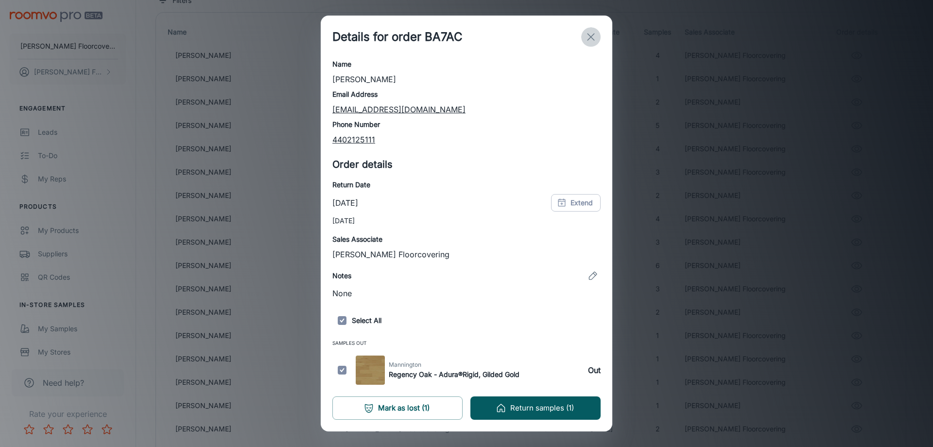
click at [590, 37] on line "exit" at bounding box center [591, 37] width 7 height 7
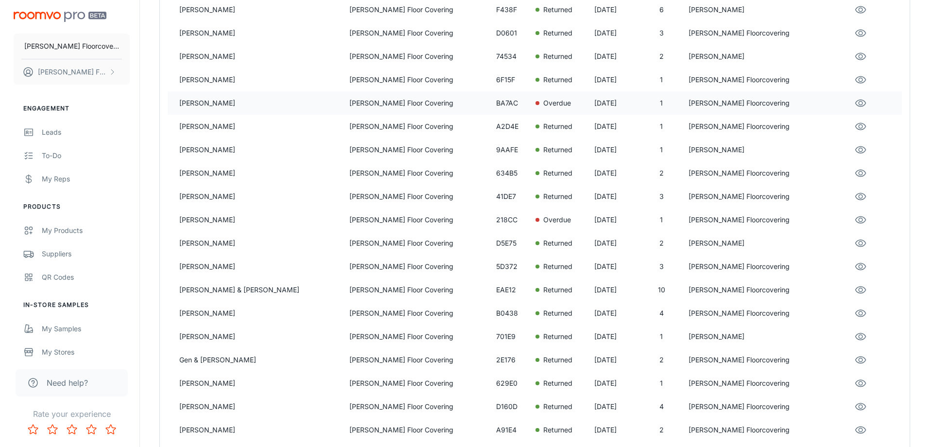
scroll to position [437, 0]
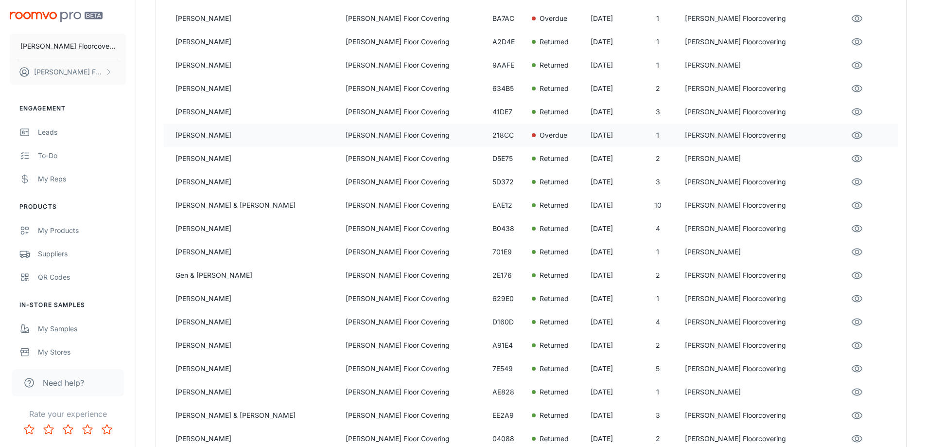
click at [247, 131] on p "[PERSON_NAME]" at bounding box center [256, 135] width 162 height 11
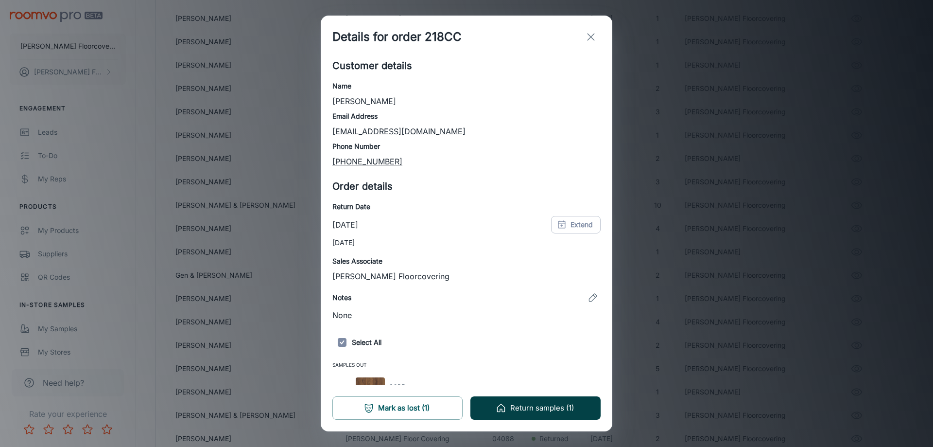
click at [542, 410] on button "Return samples (1)" at bounding box center [536, 407] width 130 height 23
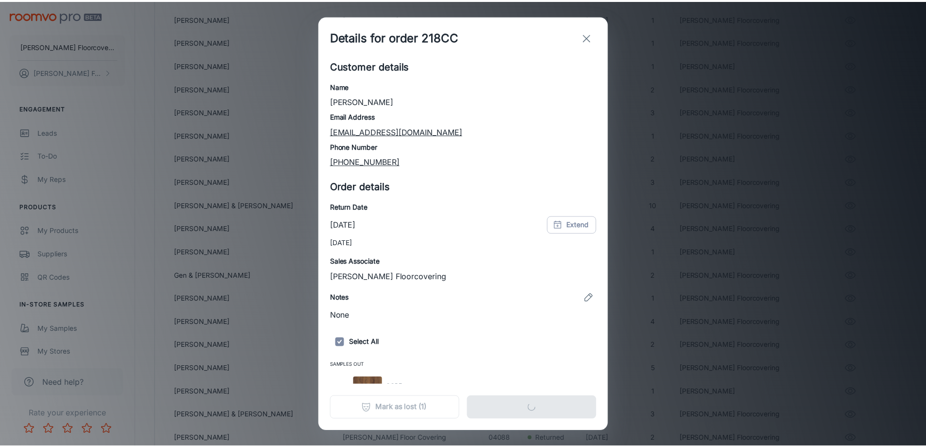
scroll to position [0, 0]
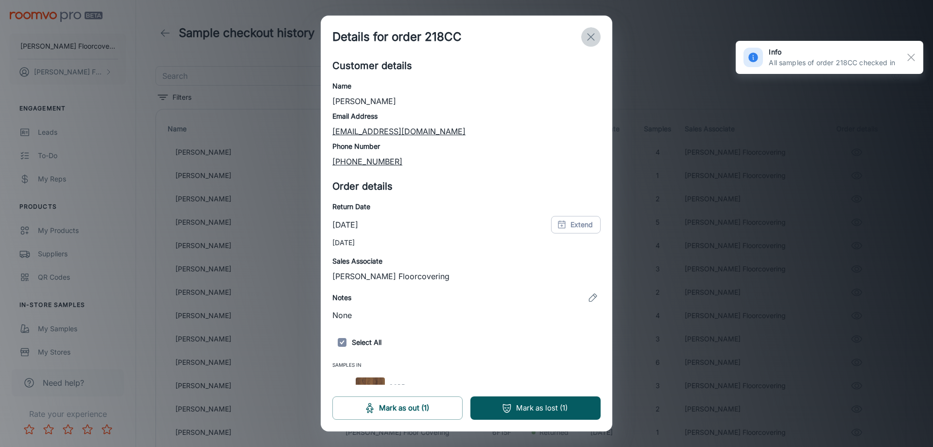
click at [593, 37] on icon "exit" at bounding box center [591, 37] width 12 height 12
